Goal: Find specific page/section: Find specific page/section

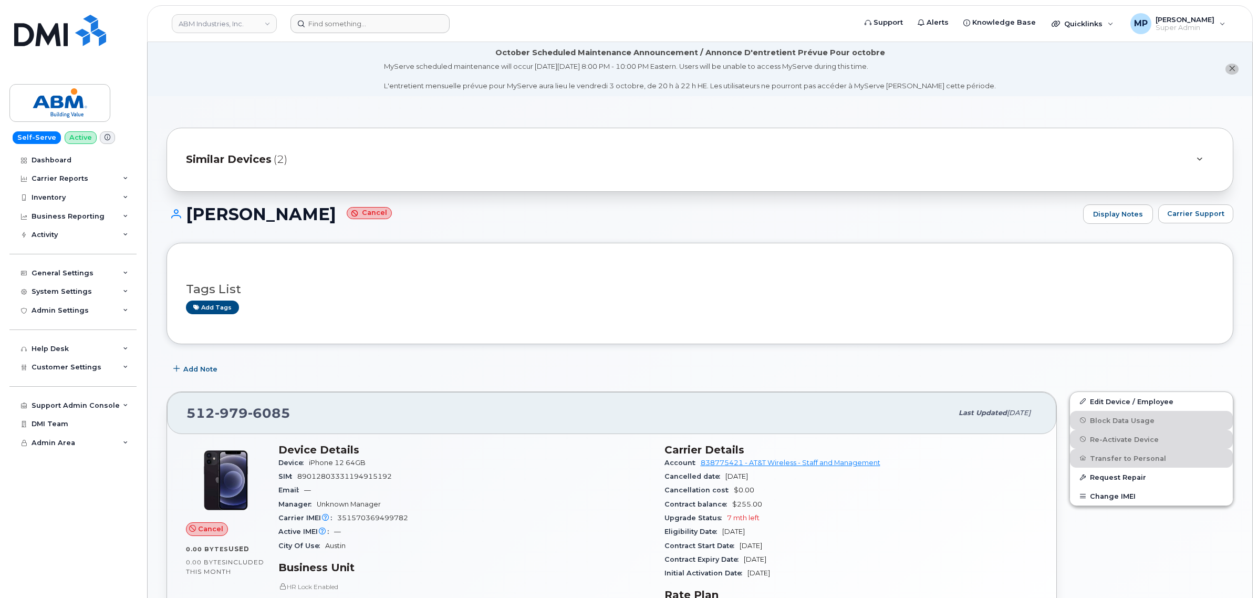
scroll to position [722, 0]
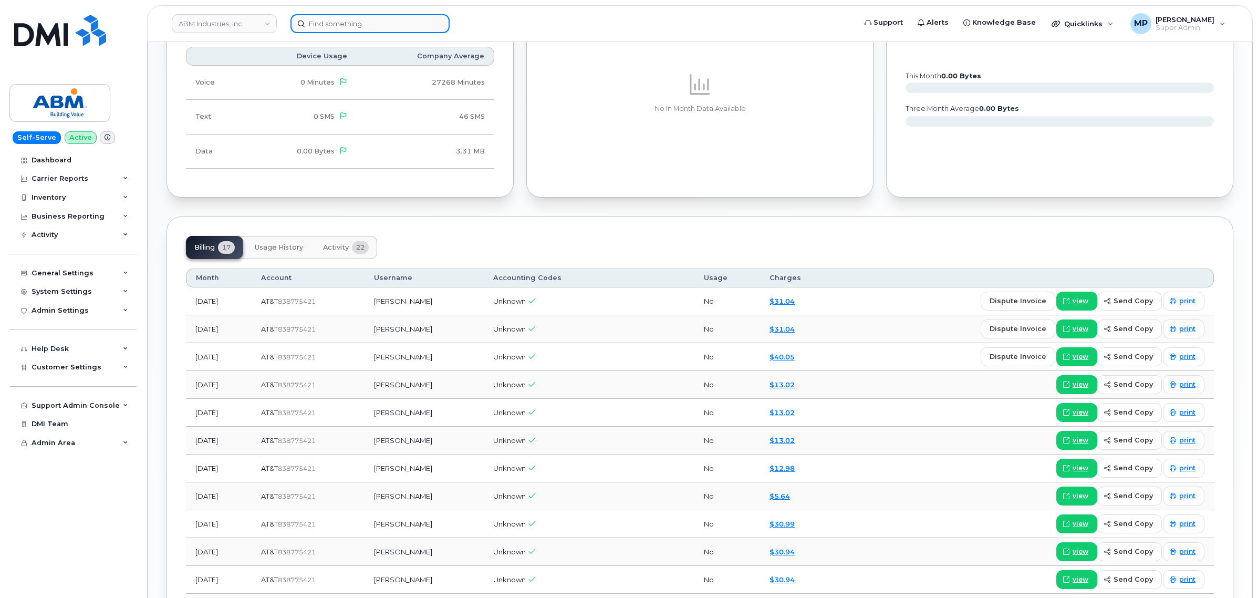
click at [340, 15] on input at bounding box center [369, 23] width 159 height 19
paste input "571) 540-3196"
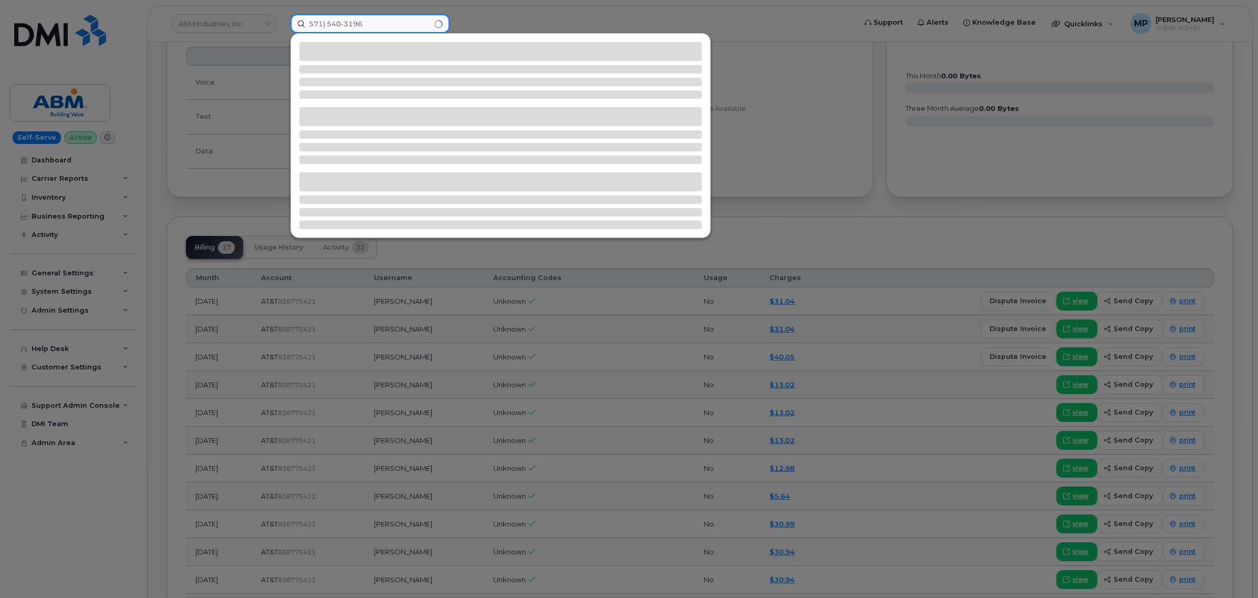
click at [327, 19] on input "571) 540-3196" at bounding box center [369, 23] width 159 height 19
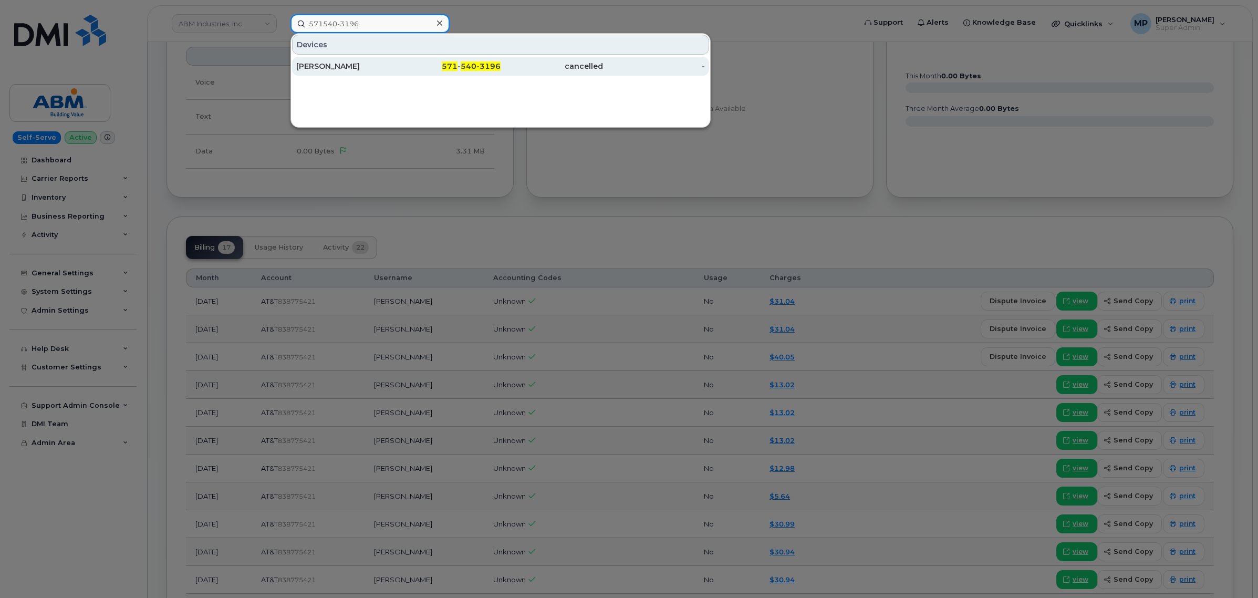
type input "571540-3196"
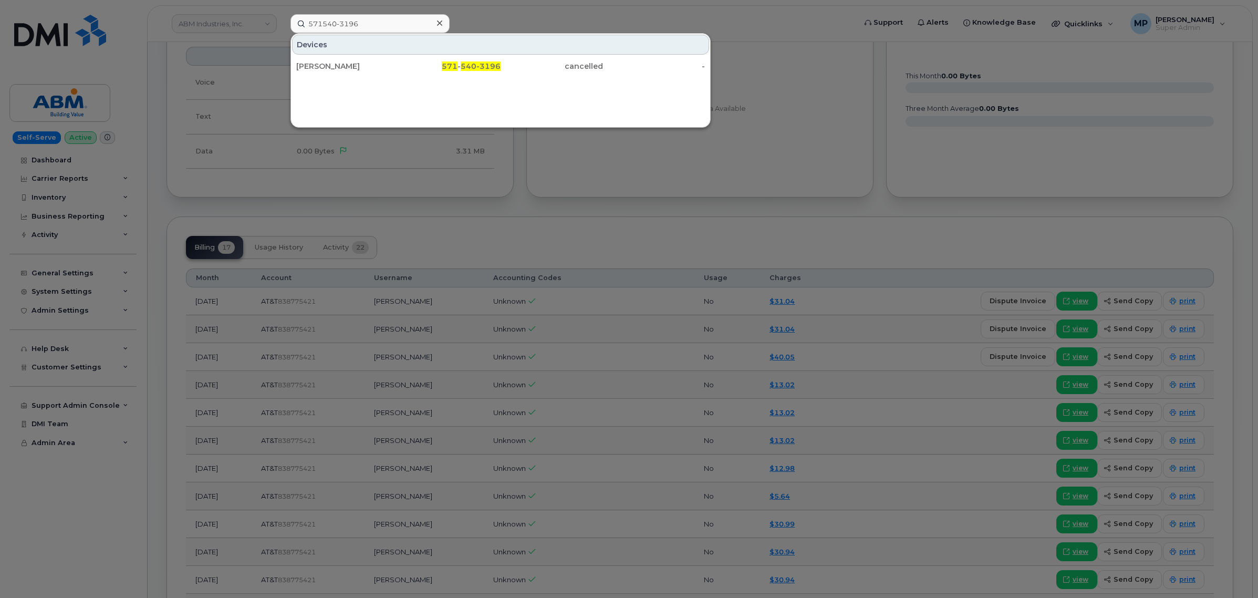
drag, startPoint x: 345, startPoint y: 67, endPoint x: 364, endPoint y: 84, distance: 26.0
click at [345, 67] on div "ANDREA DOWELL" at bounding box center [347, 66] width 102 height 11
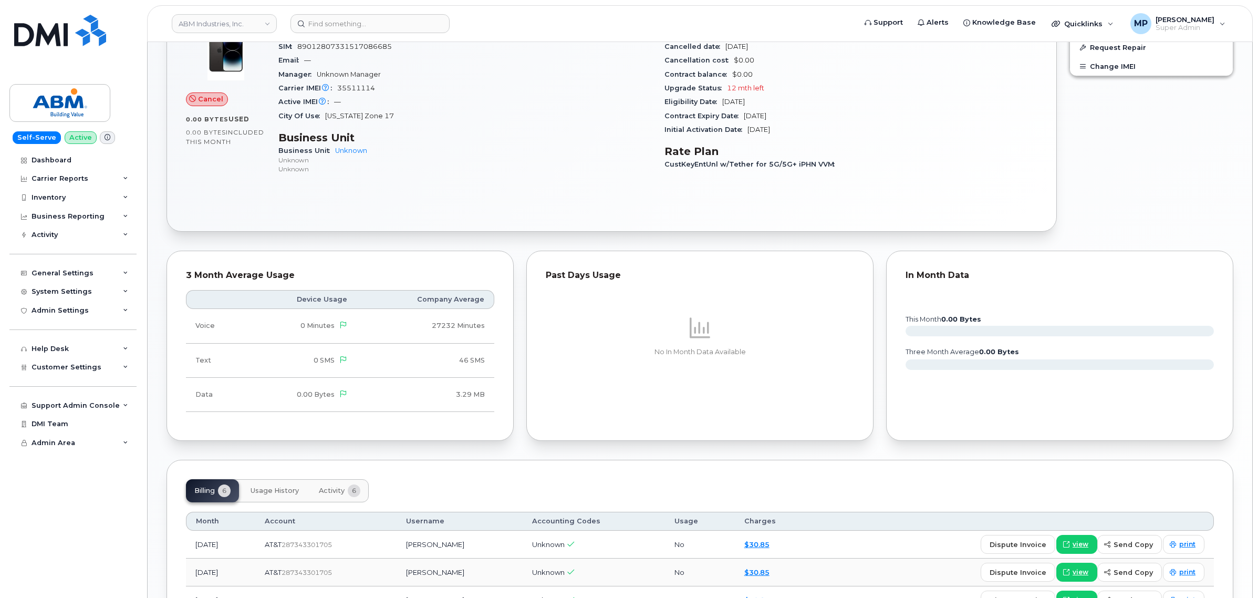
scroll to position [525, 0]
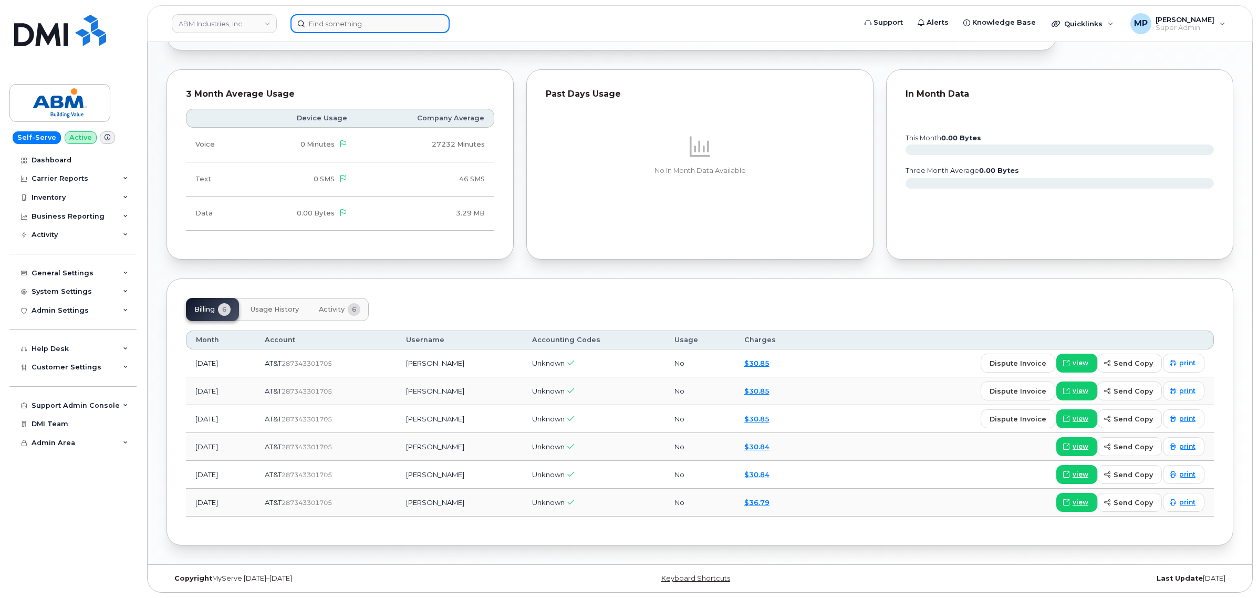
click at [344, 17] on input at bounding box center [369, 23] width 159 height 19
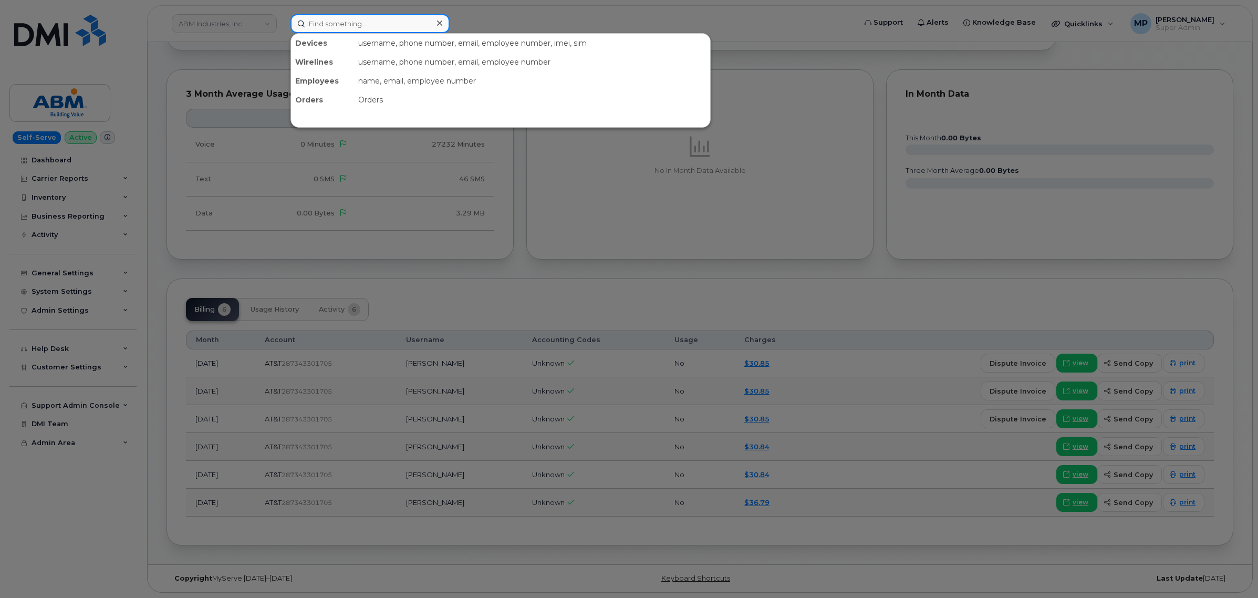
paste input "571-540-3223"
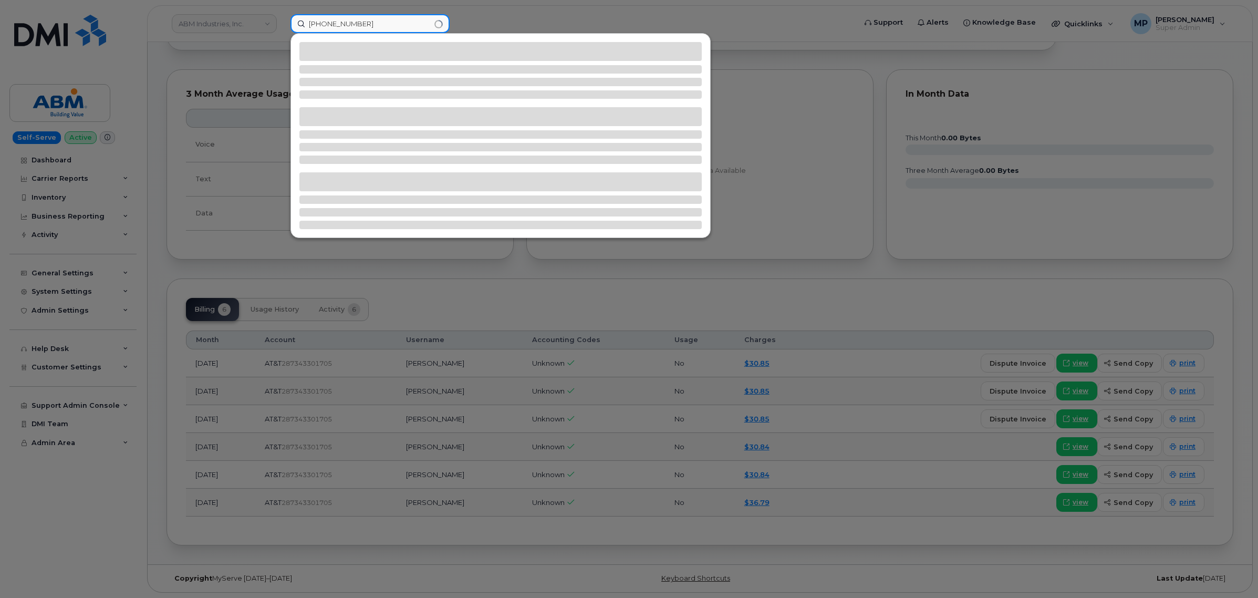
type input "571-540-3223"
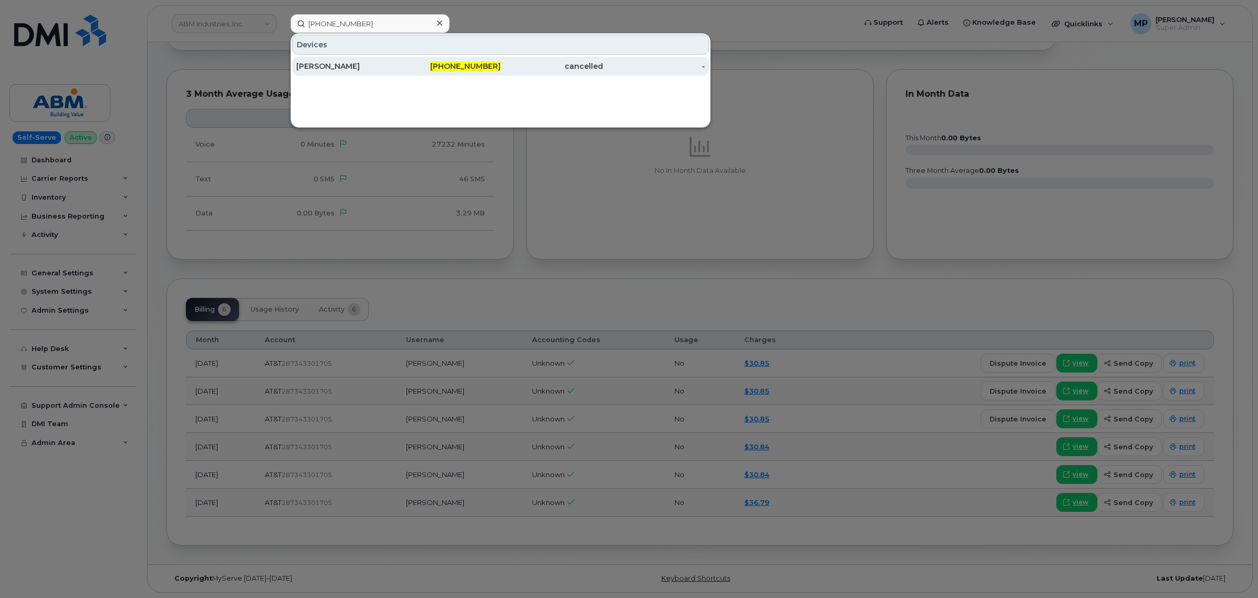
click at [339, 67] on div "JACK MORALES" at bounding box center [347, 66] width 102 height 11
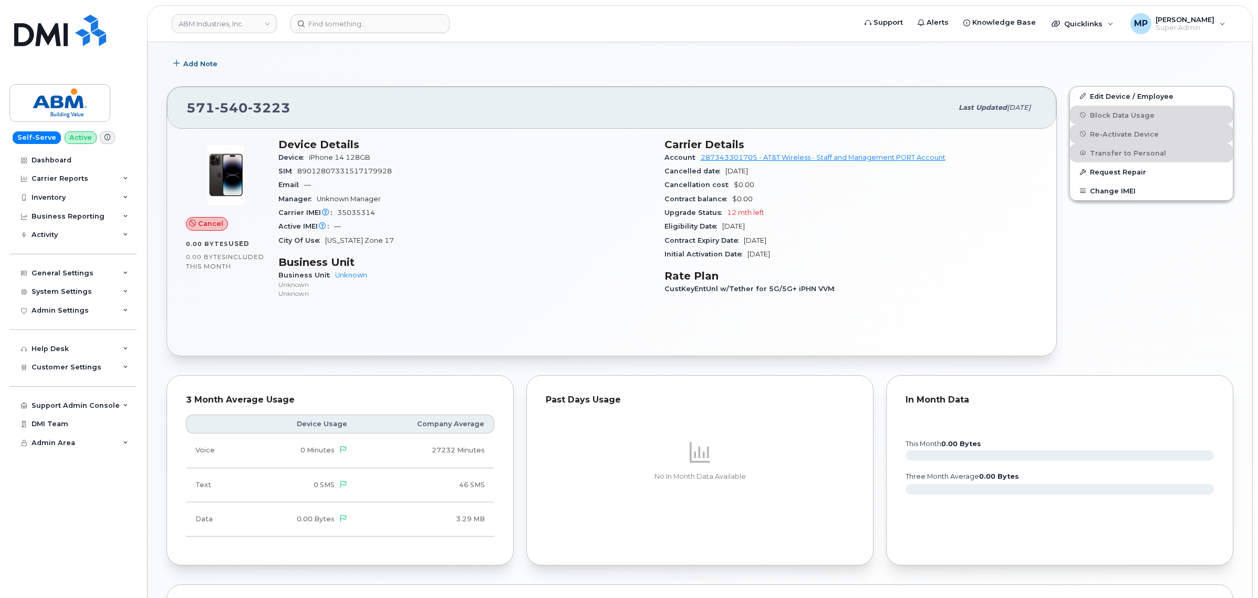
scroll to position [198, 0]
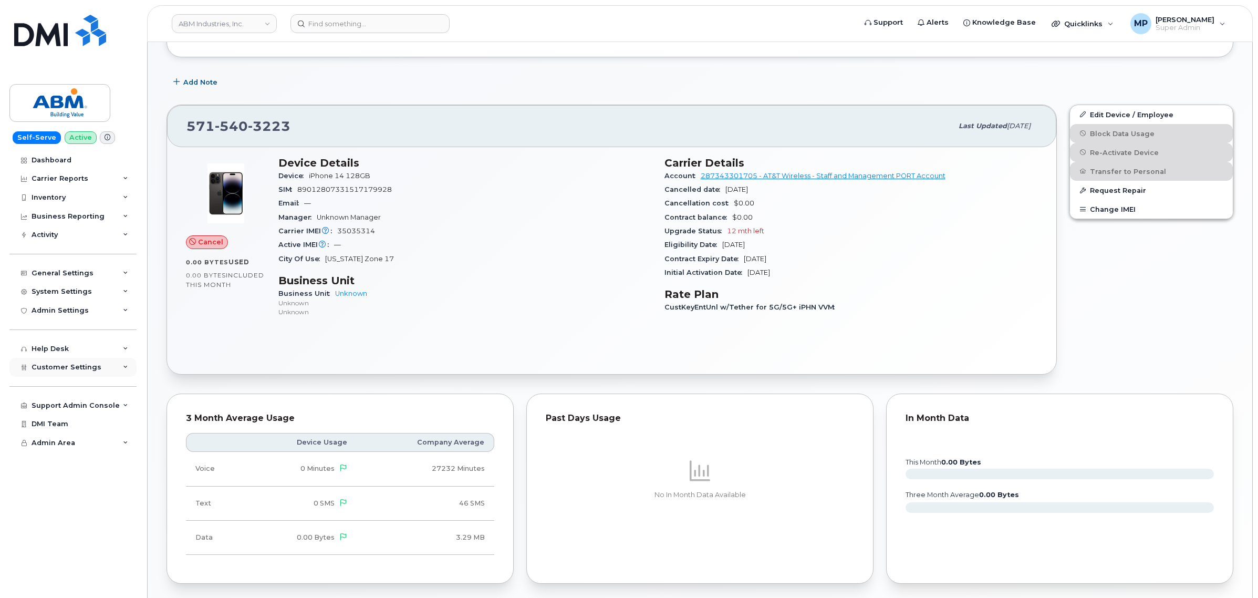
click at [67, 375] on div "Customer Settings" at bounding box center [72, 367] width 127 height 19
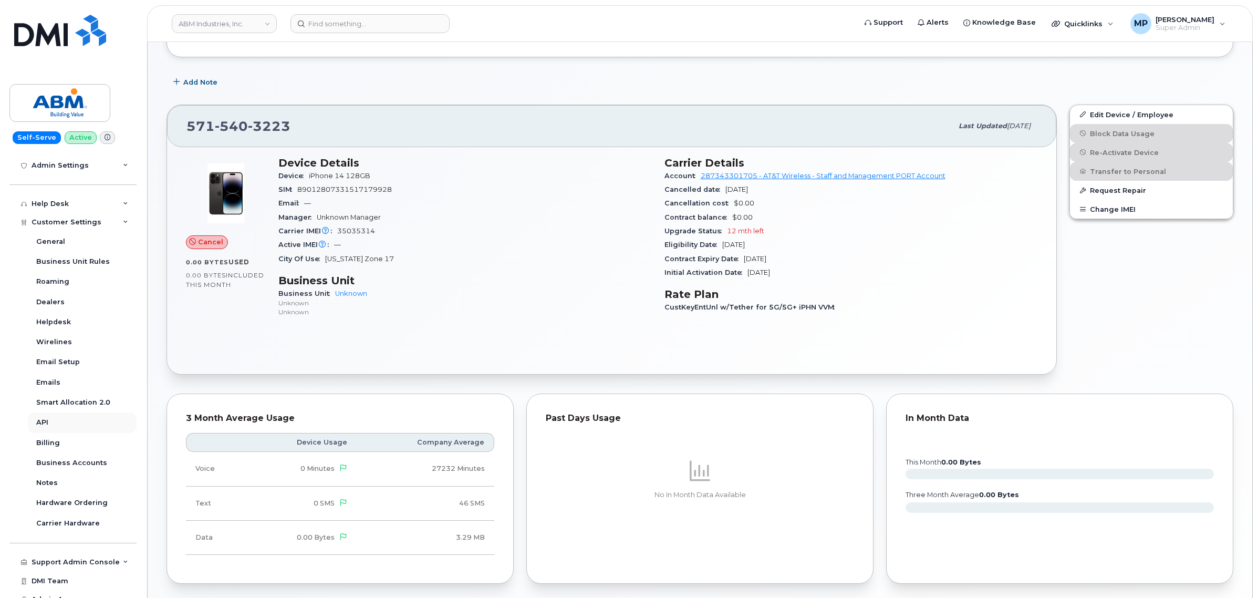
scroll to position [159, 0]
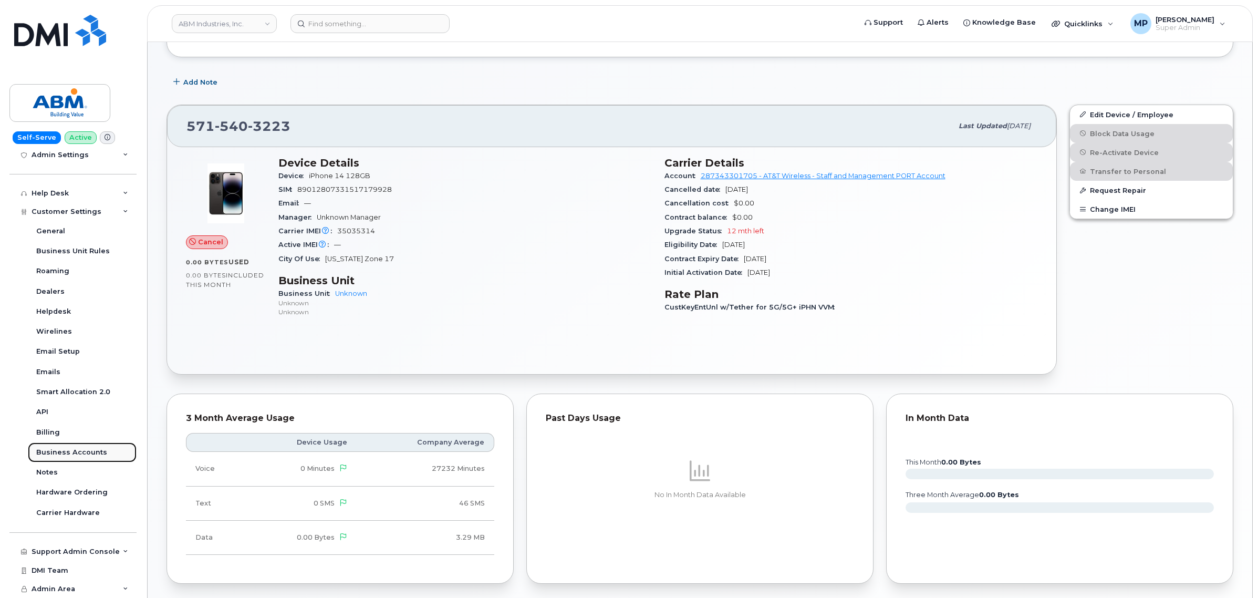
click at [69, 452] on div "Business Accounts" at bounding box center [71, 452] width 71 height 9
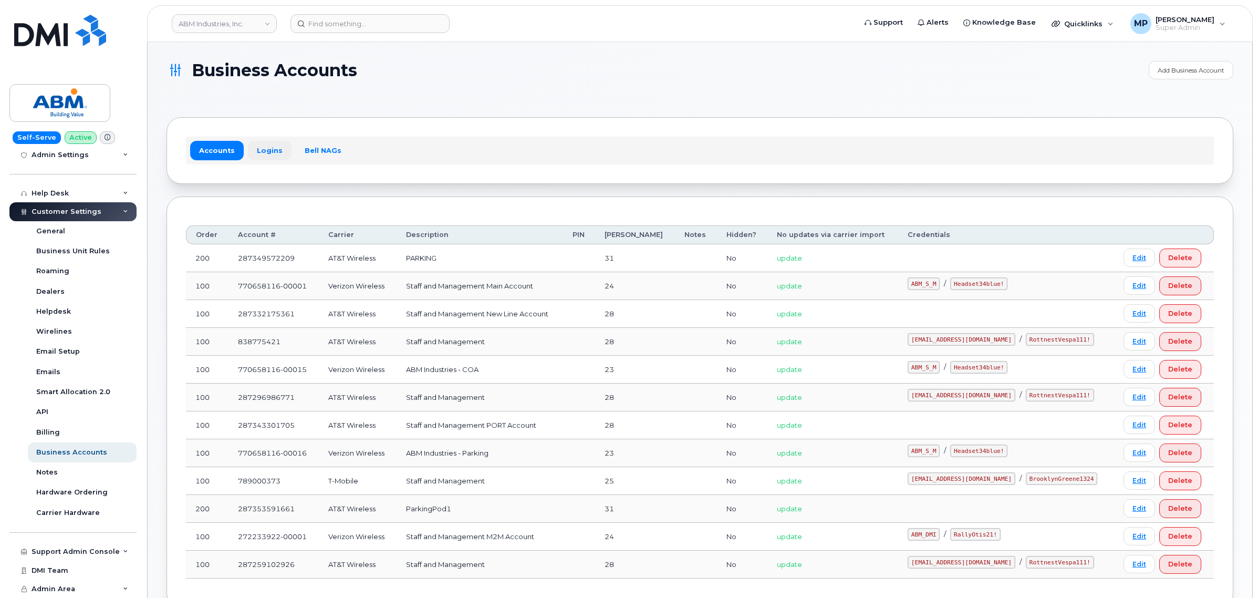
click at [263, 151] on link "Logins" at bounding box center [270, 150] width 44 height 19
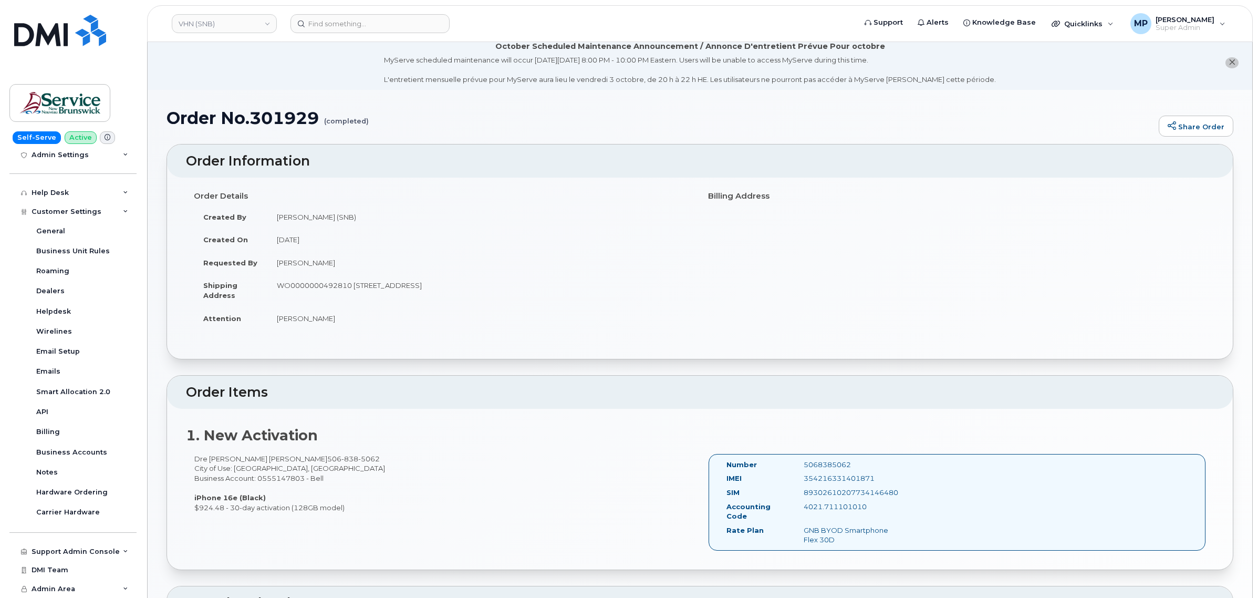
scroll to position [2, 0]
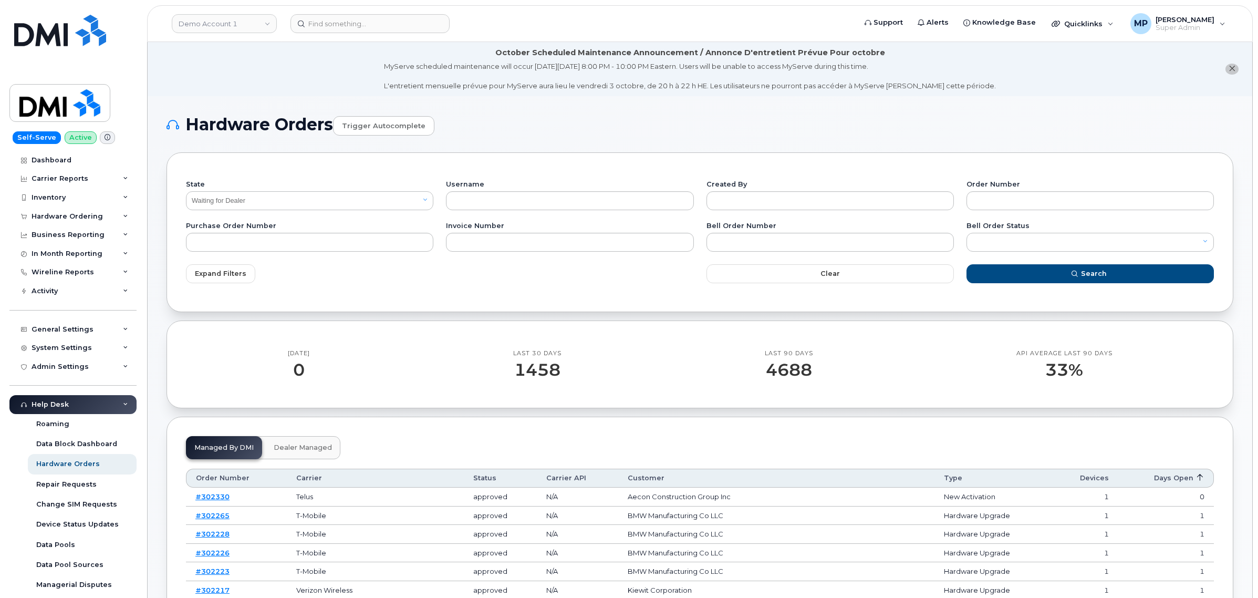
select select "Waiting for Dealer"
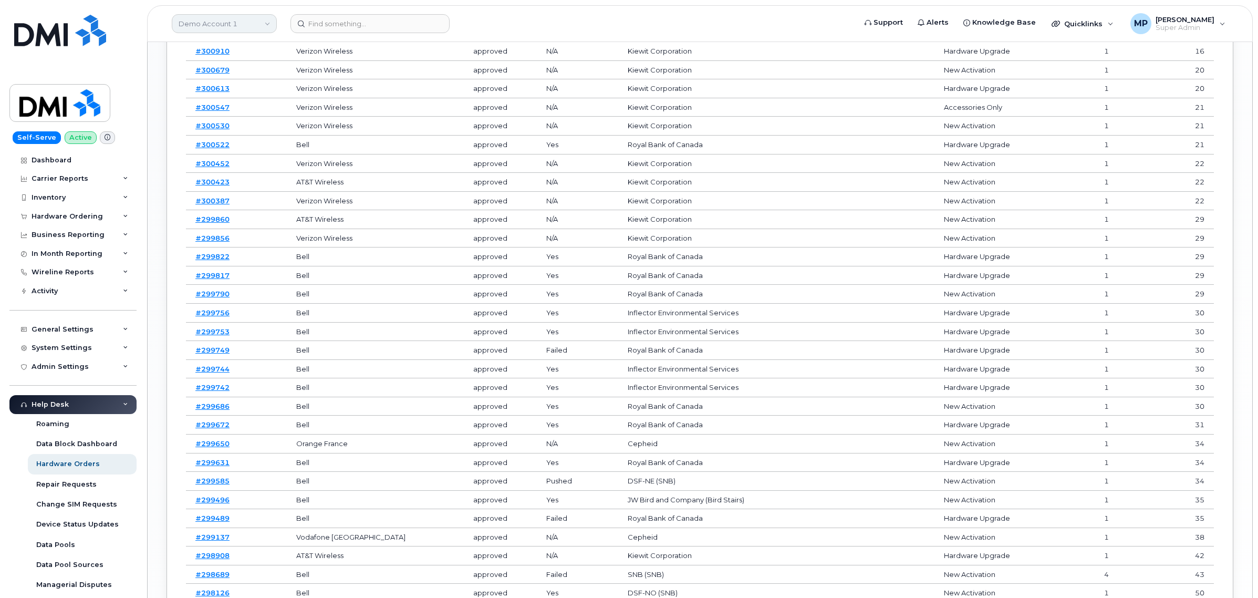
click at [219, 22] on link "Demo Account 1" at bounding box center [224, 23] width 105 height 19
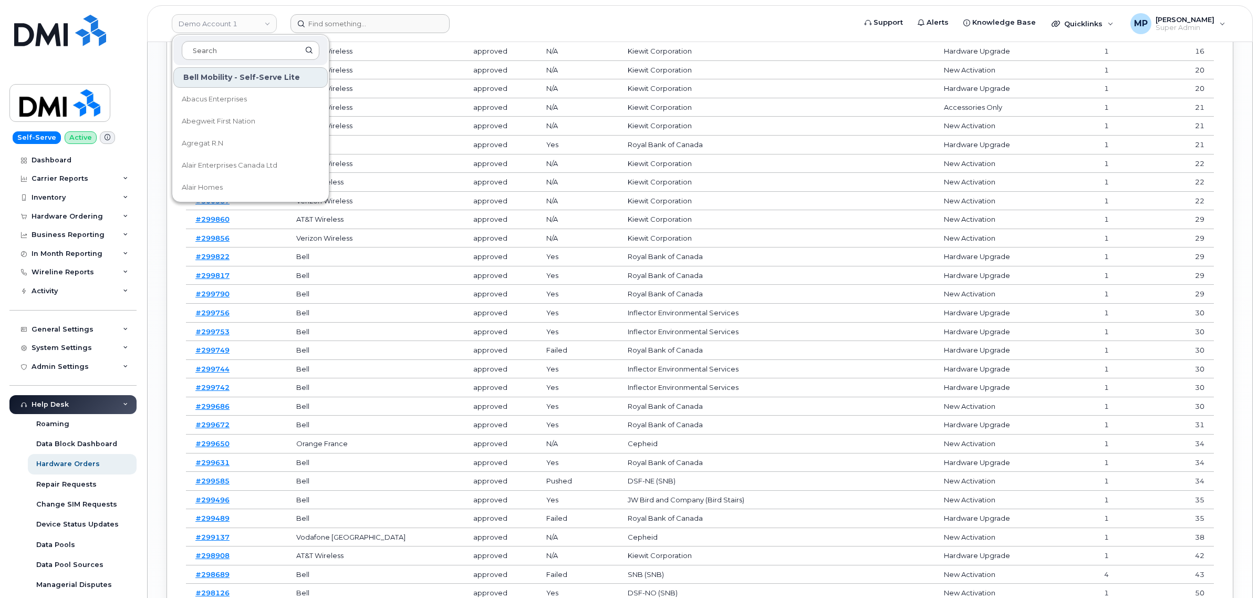
click at [516, 29] on form at bounding box center [569, 23] width 558 height 19
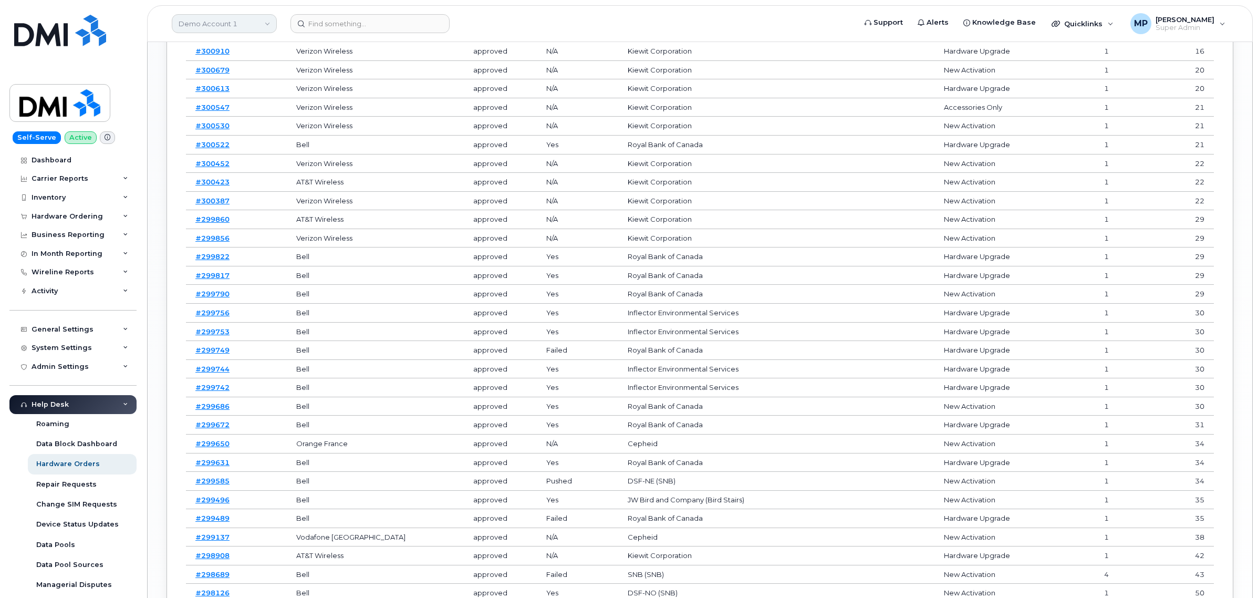
drag, startPoint x: 215, startPoint y: 22, endPoint x: 212, endPoint y: 16, distance: 7.3
click at [215, 22] on link "Demo Account 1" at bounding box center [224, 23] width 105 height 19
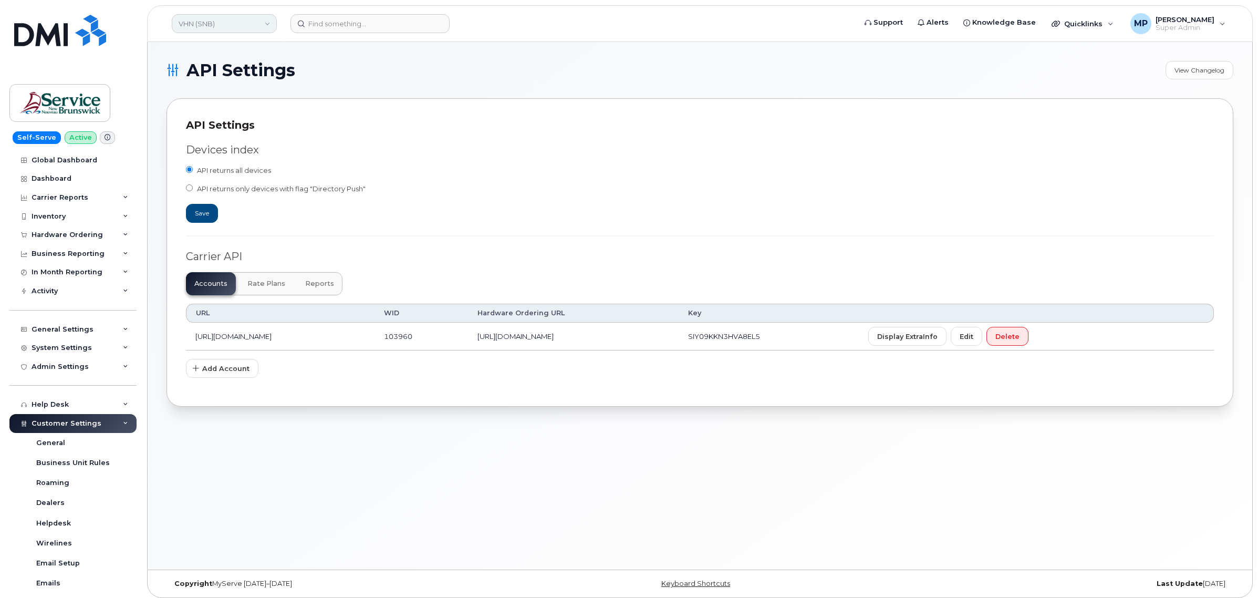
click at [232, 19] on link "VHN (SNB)" at bounding box center [224, 23] width 105 height 19
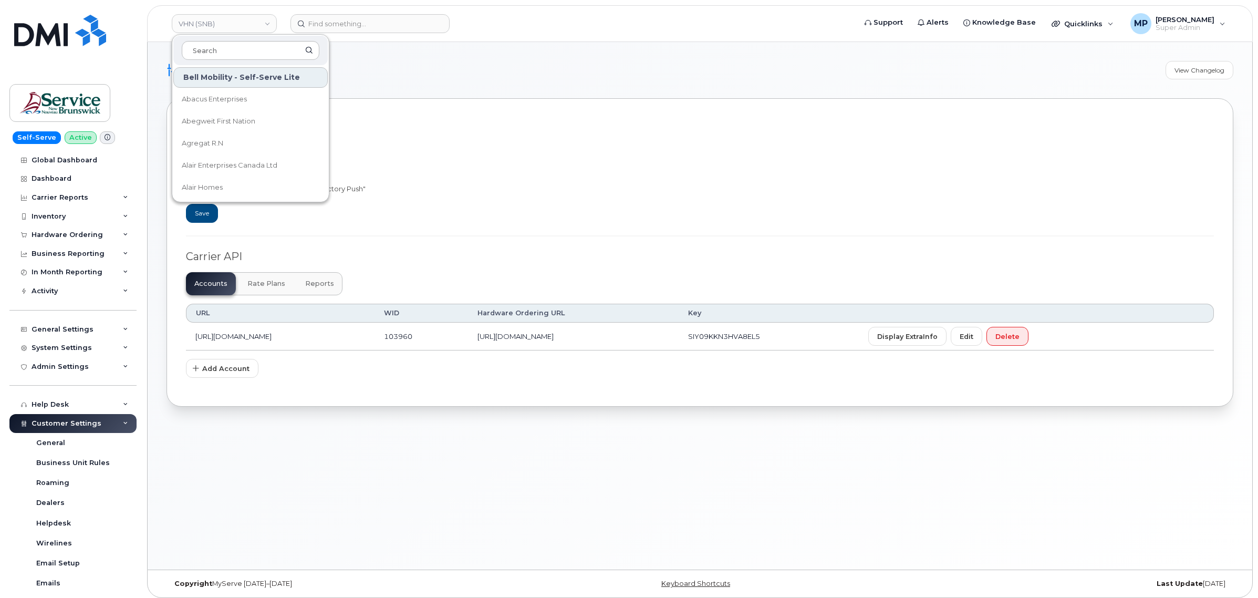
type input "u"
type input "U"
click at [703, 122] on div "API Settings" at bounding box center [700, 125] width 1028 height 15
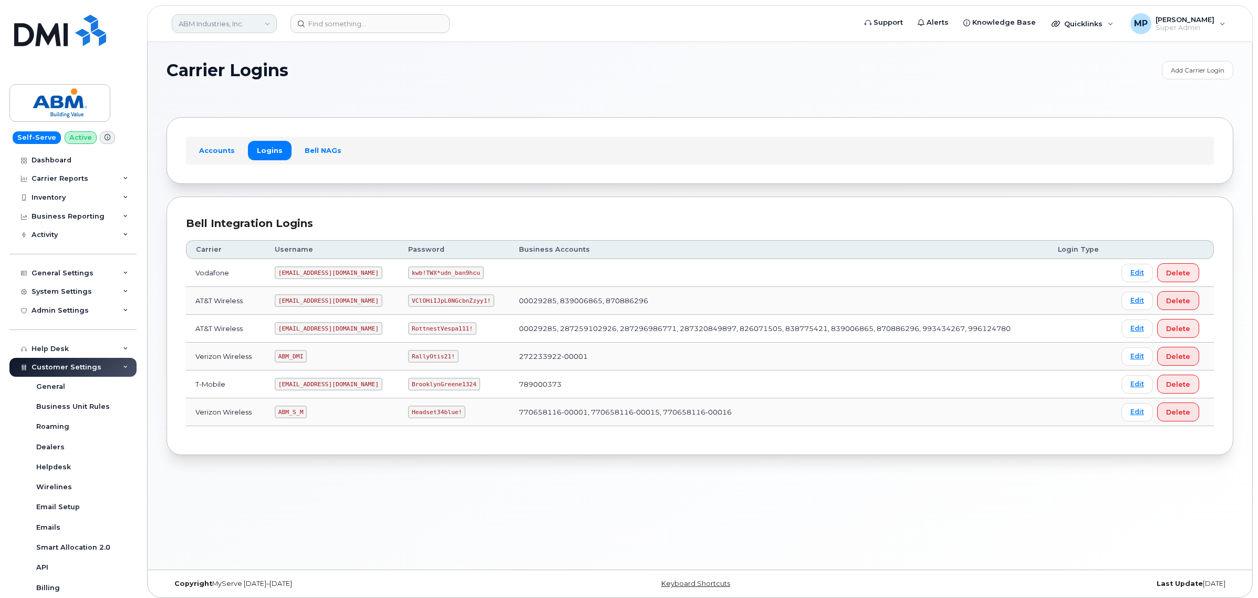
scroll to position [159, 0]
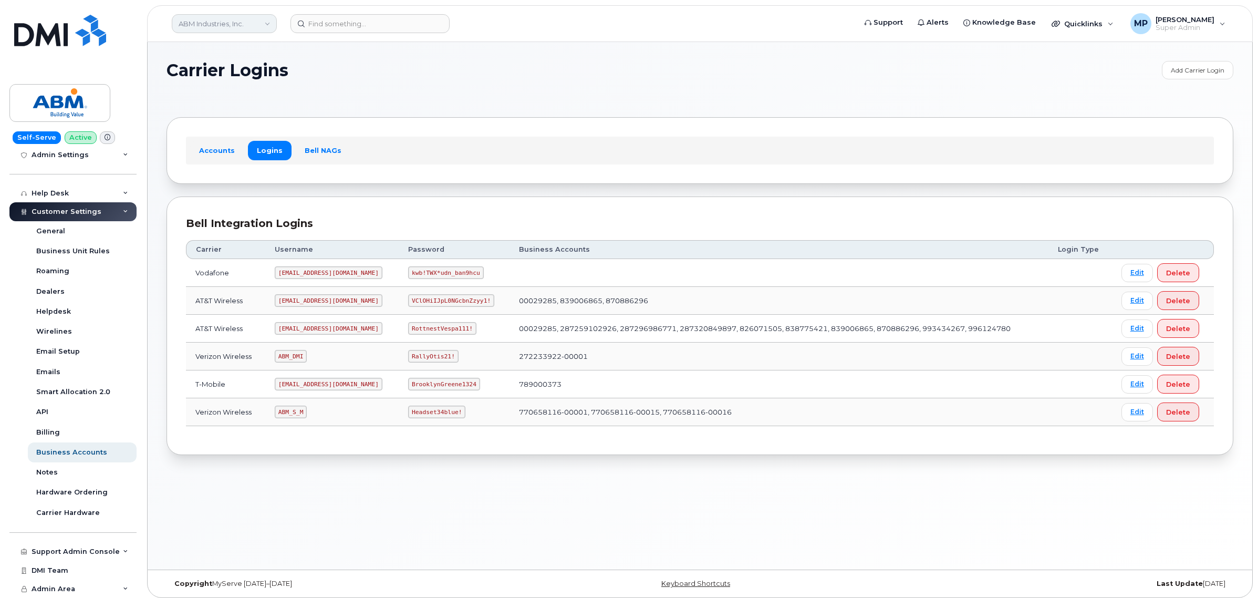
click at [240, 25] on link "ABM Industries, Inc." at bounding box center [224, 23] width 105 height 19
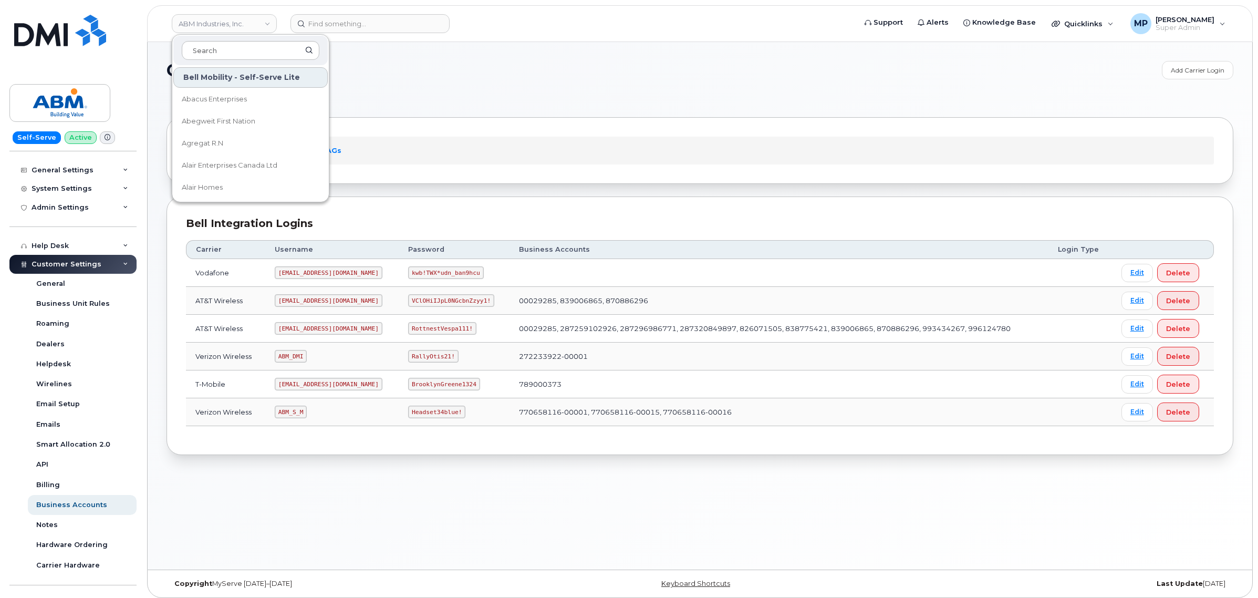
scroll to position [27, 0]
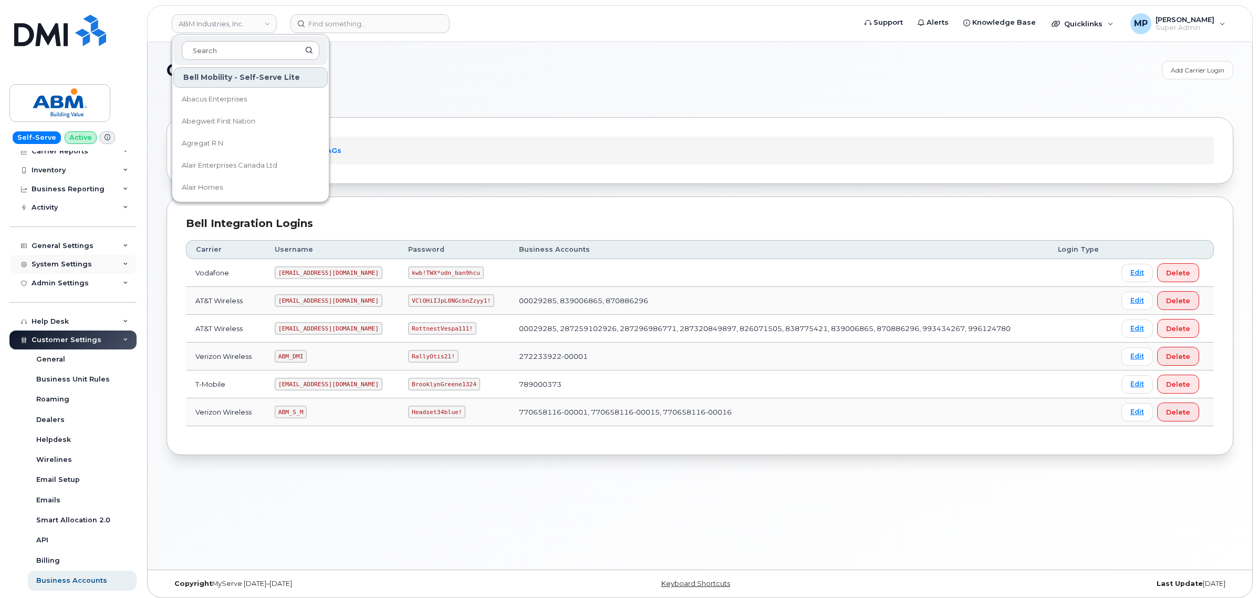
click at [74, 263] on div "System Settings" at bounding box center [62, 264] width 60 height 8
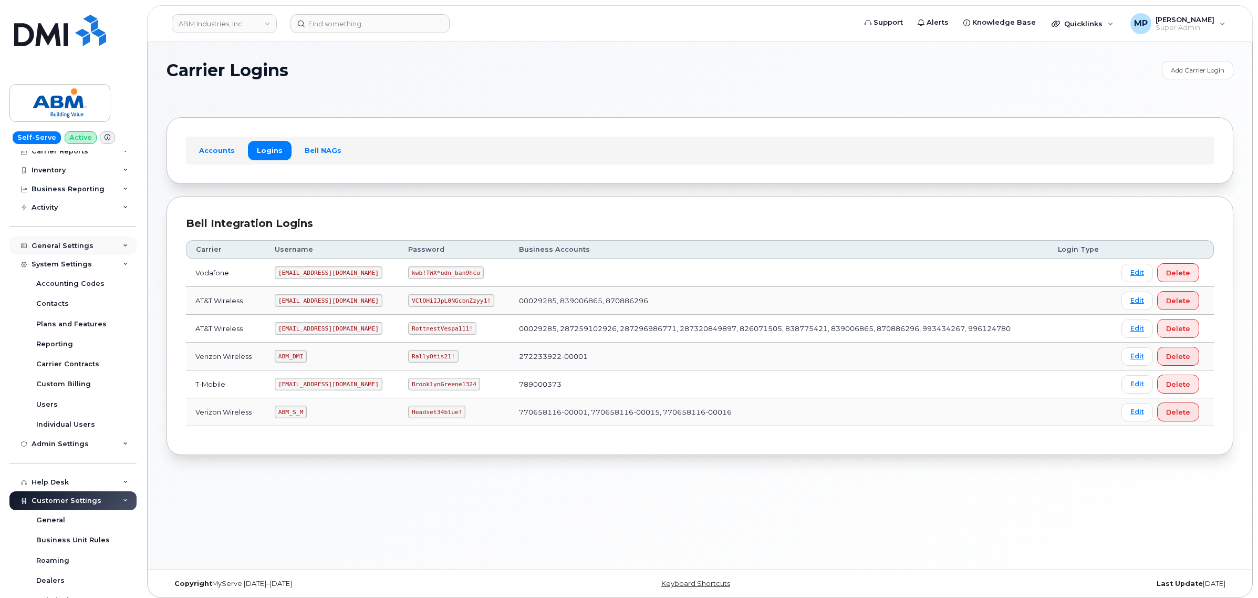
click at [62, 243] on div "General Settings" at bounding box center [63, 246] width 62 height 8
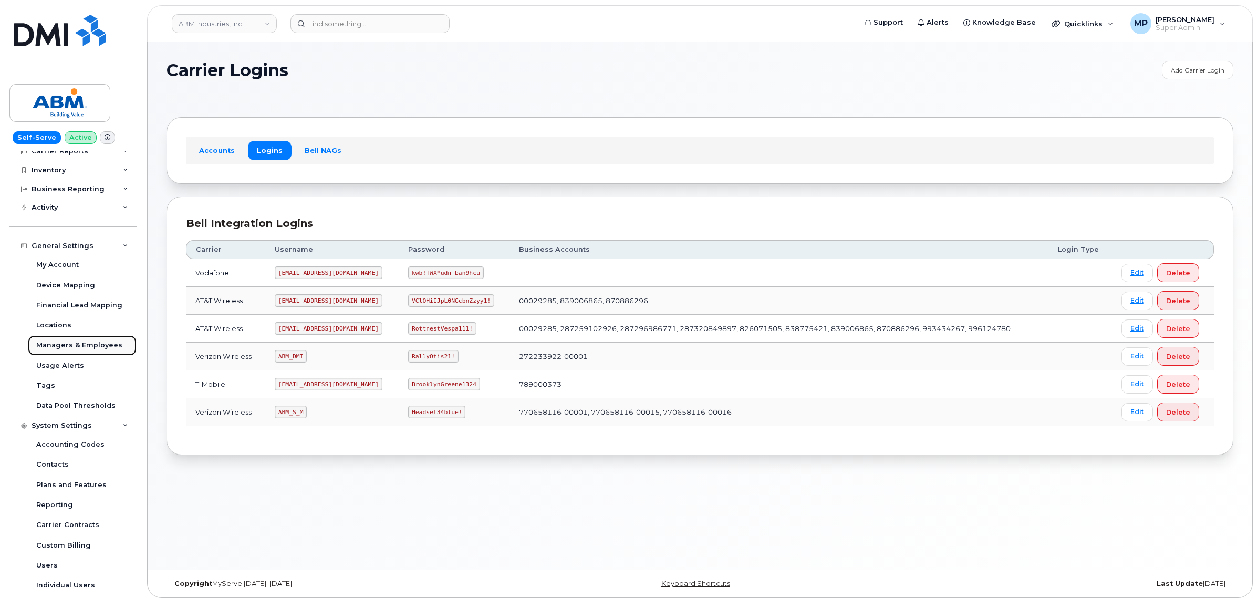
click at [71, 348] on div "Managers & Employees" at bounding box center [79, 344] width 86 height 9
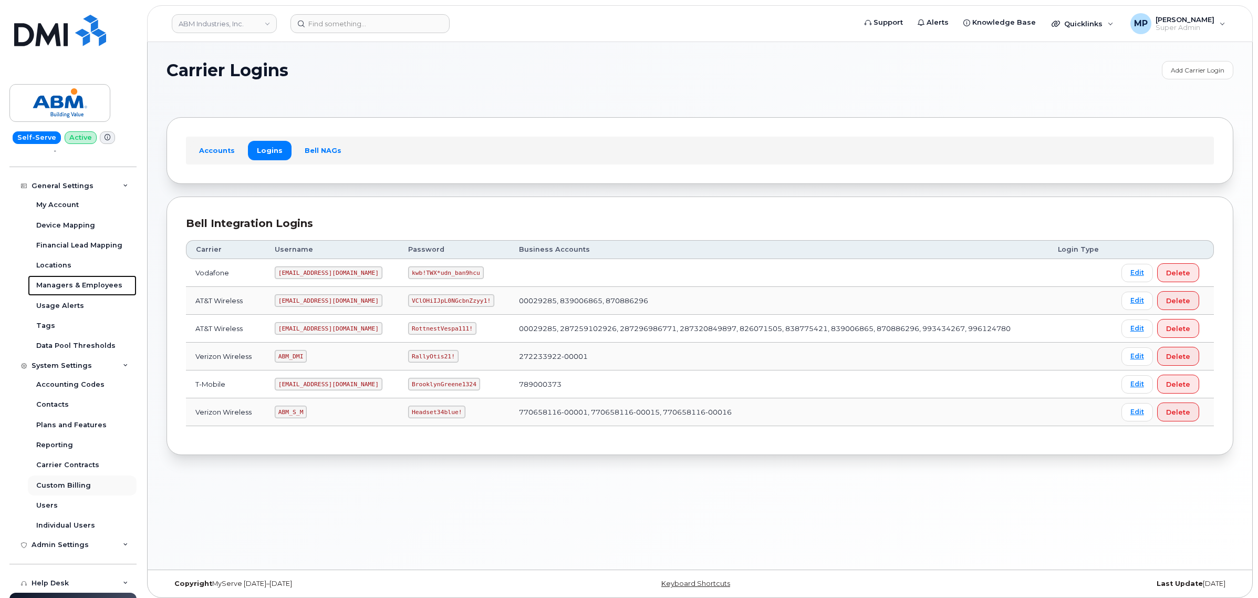
scroll to position [159, 0]
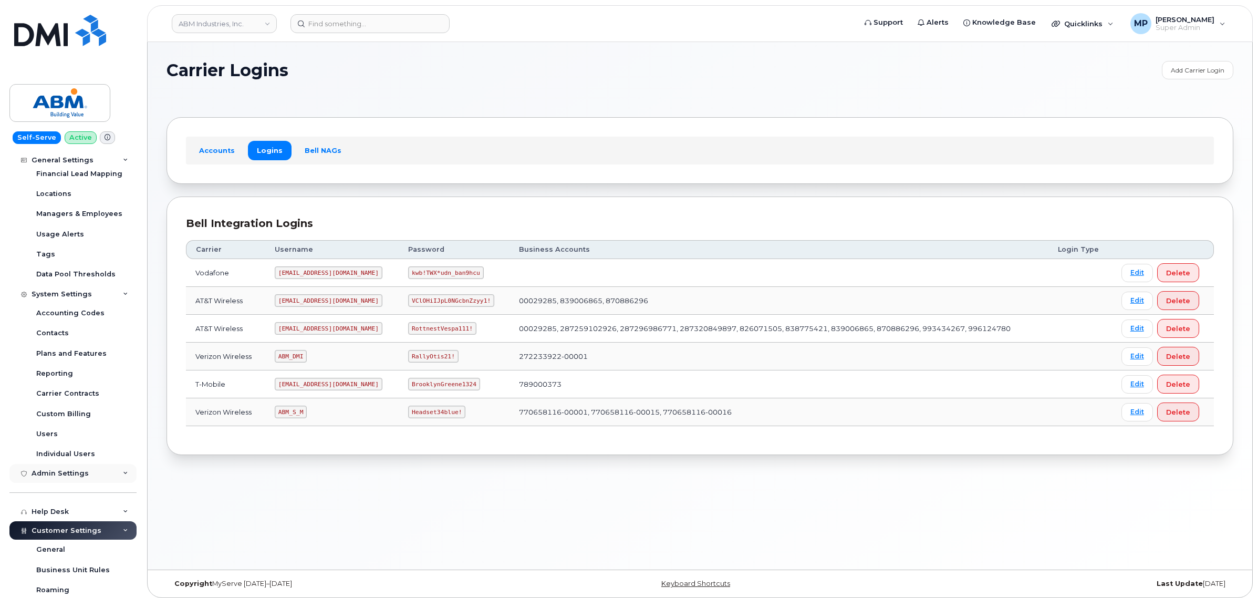
click at [58, 474] on div "Admin Settings" at bounding box center [60, 473] width 57 height 8
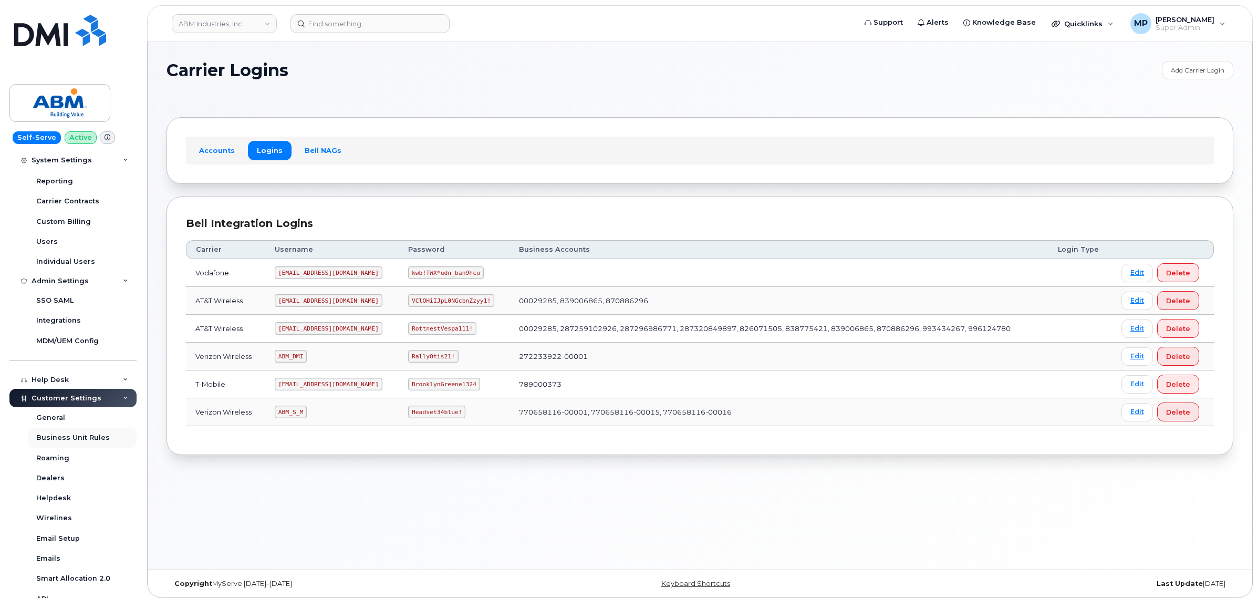
scroll to position [356, 0]
click at [57, 275] on div "Admin Settings" at bounding box center [60, 276] width 57 height 8
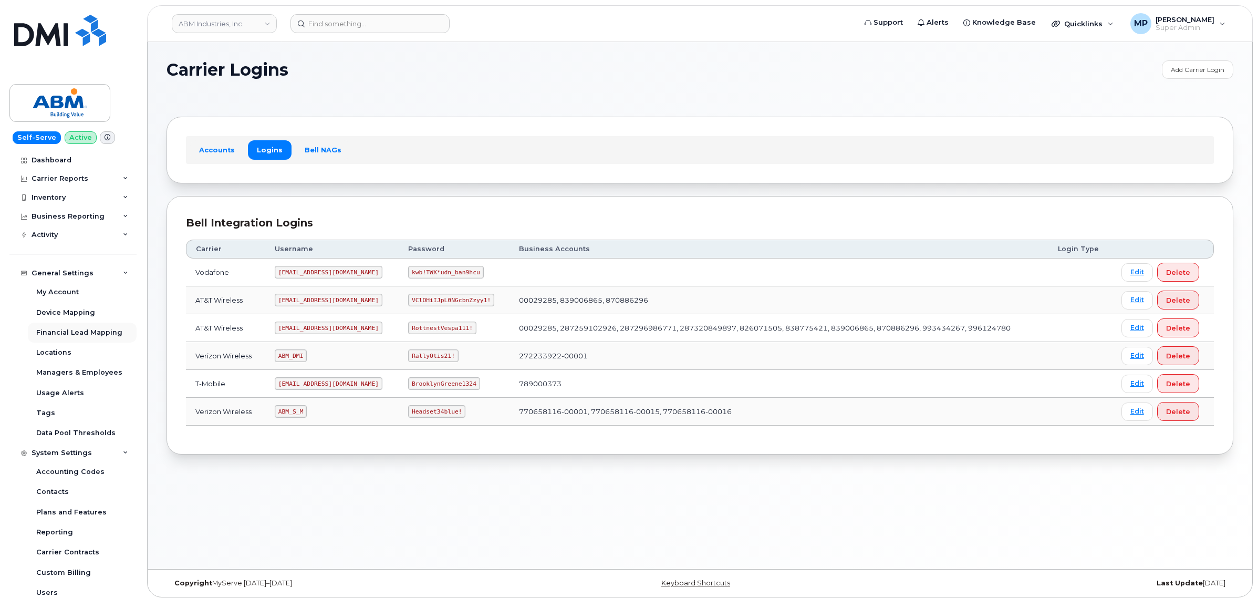
scroll to position [0, 0]
